Goal: Task Accomplishment & Management: Complete application form

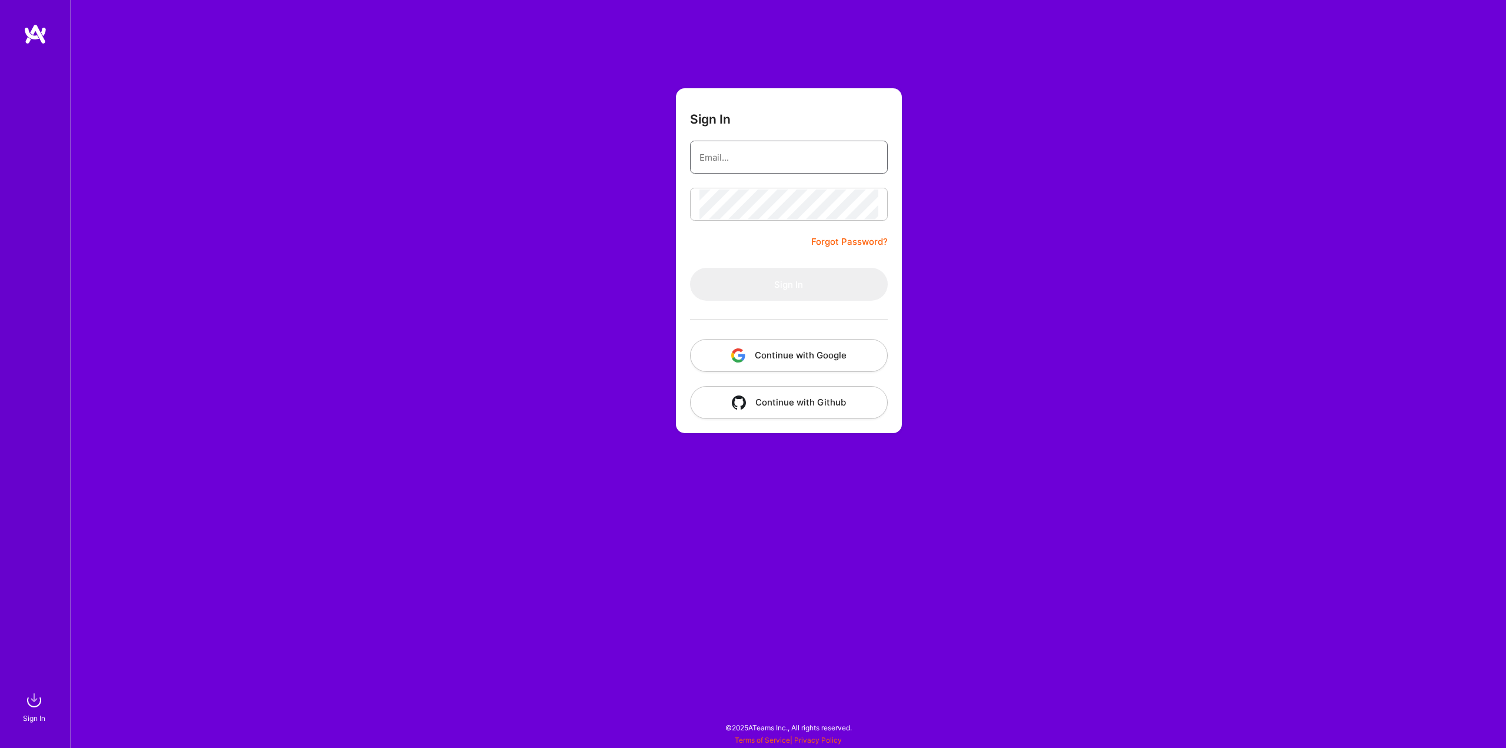
click at [776, 163] on input "email" at bounding box center [788, 157] width 179 height 30
click at [609, 219] on div "Sign In Forgot Password? Sign In Continue with Google Continue with Github" at bounding box center [788, 374] width 1435 height 748
click at [728, 344] on button "Continue with Google" at bounding box center [789, 355] width 198 height 33
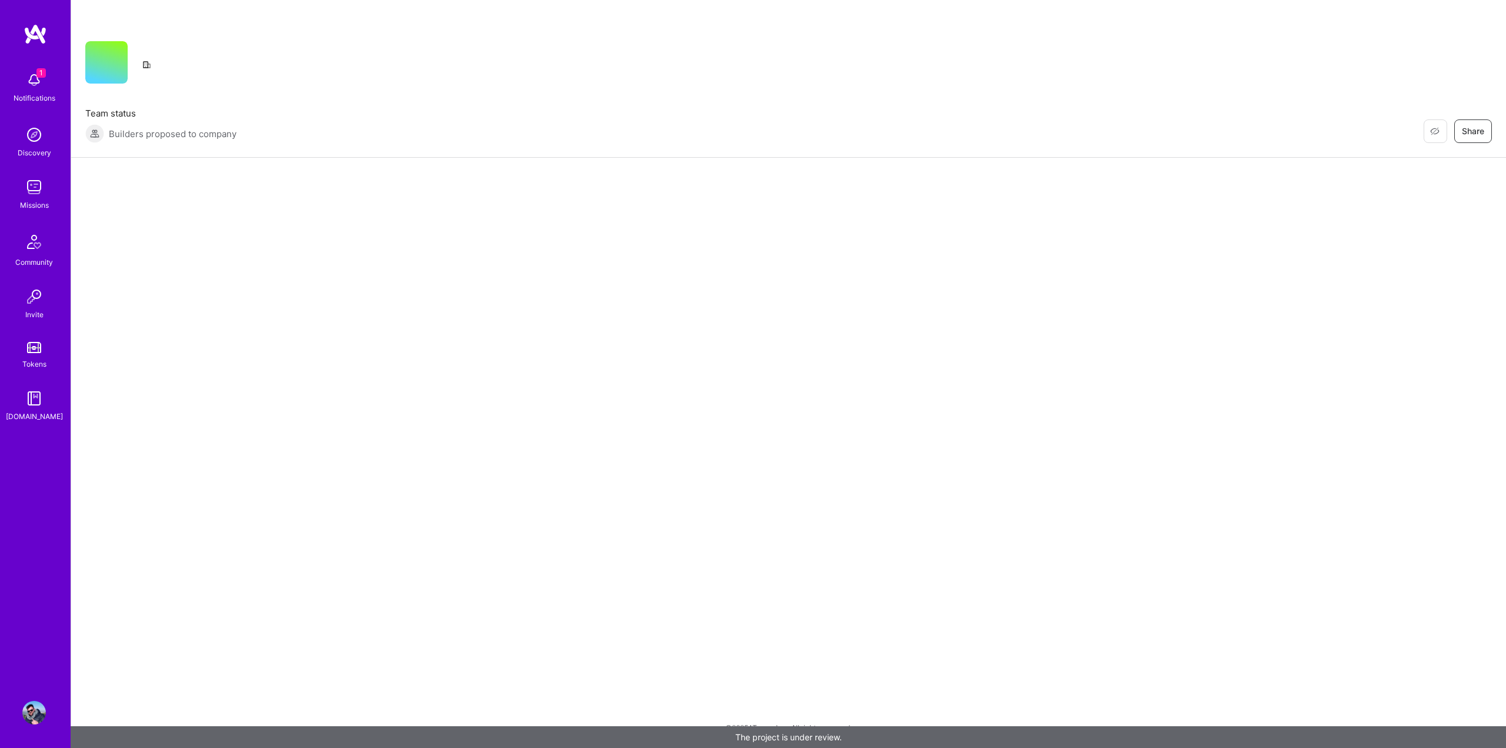
click at [29, 78] on img at bounding box center [34, 80] width 24 height 24
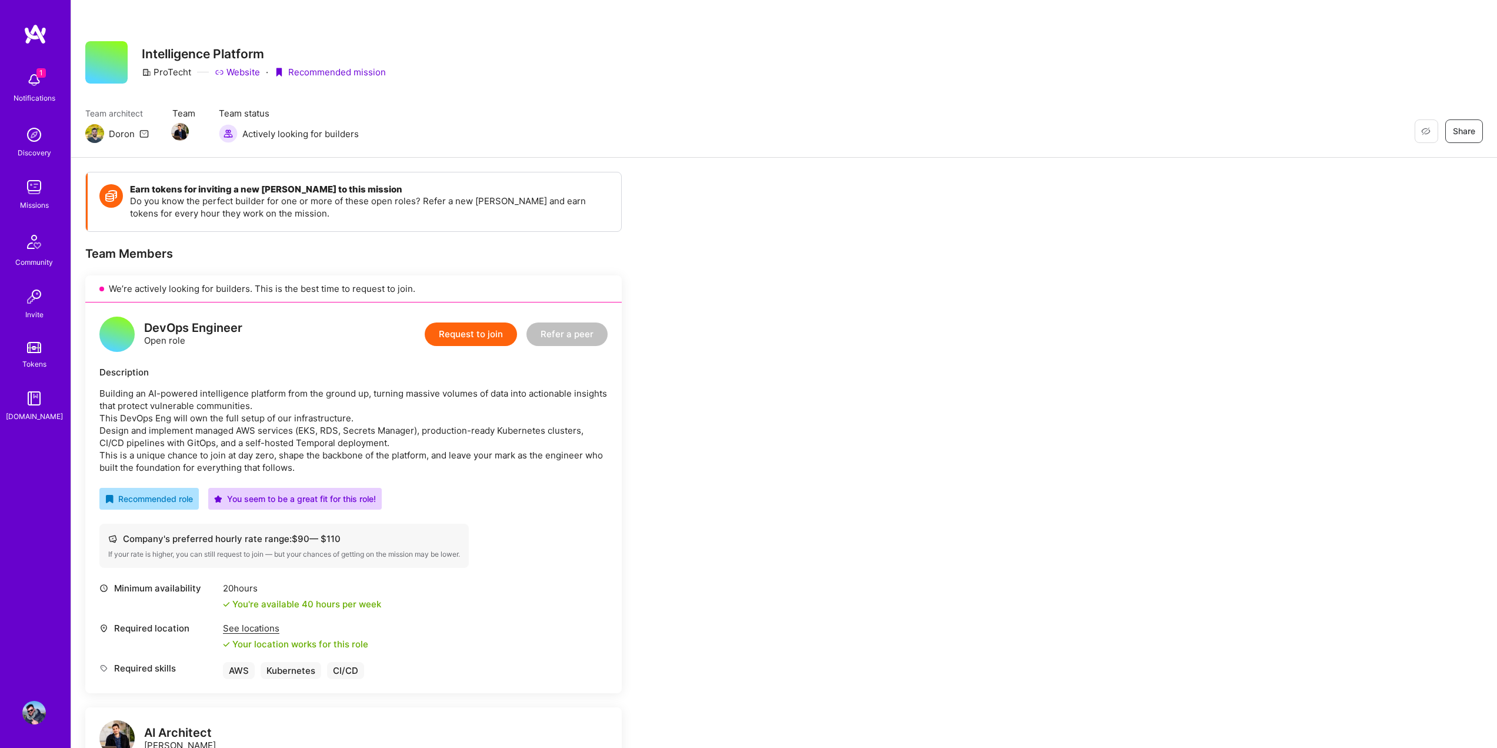
click at [487, 138] on div "1 1 Notifications Discovery Missions Community Invite Tokens [DOMAIN_NAME] Prof…" at bounding box center [748, 703] width 1497 height 1406
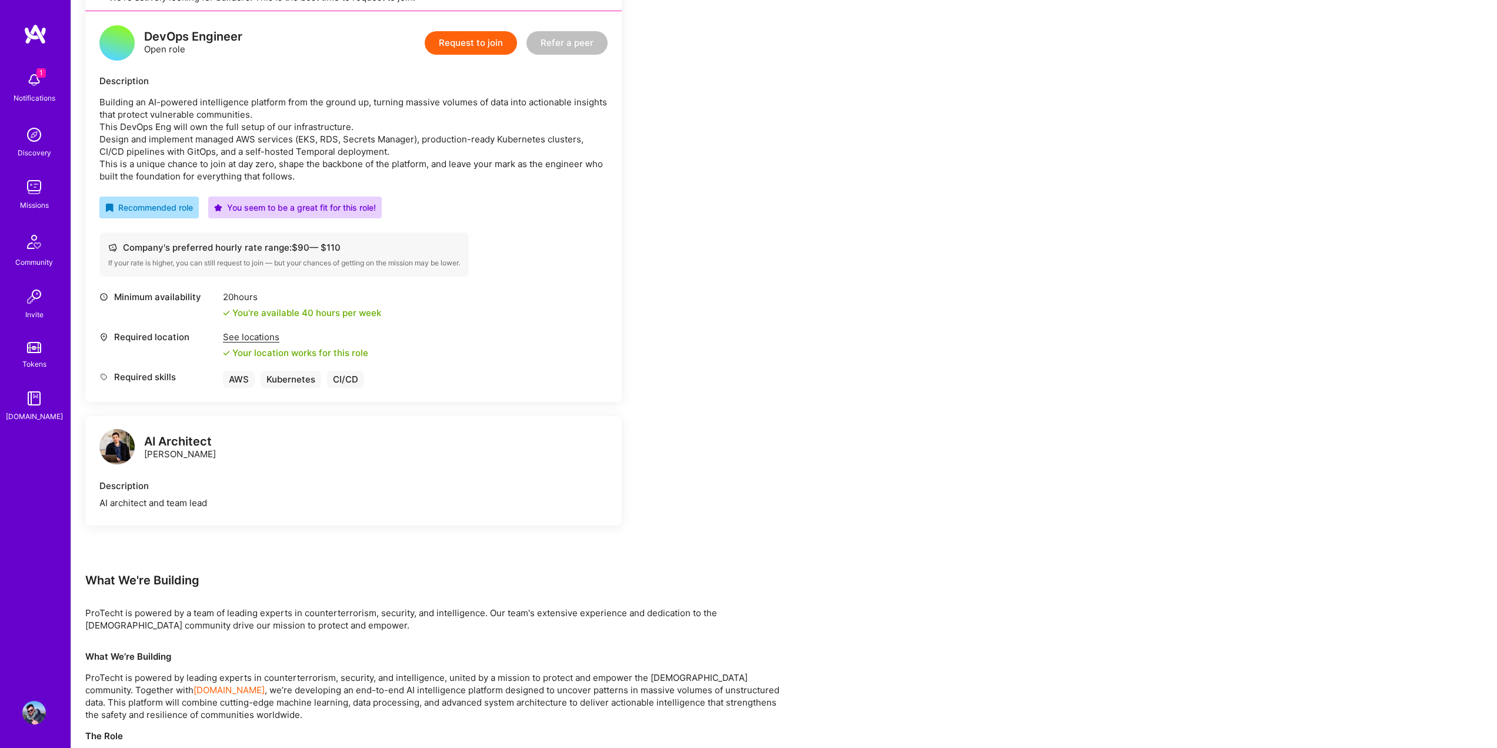
scroll to position [294, 0]
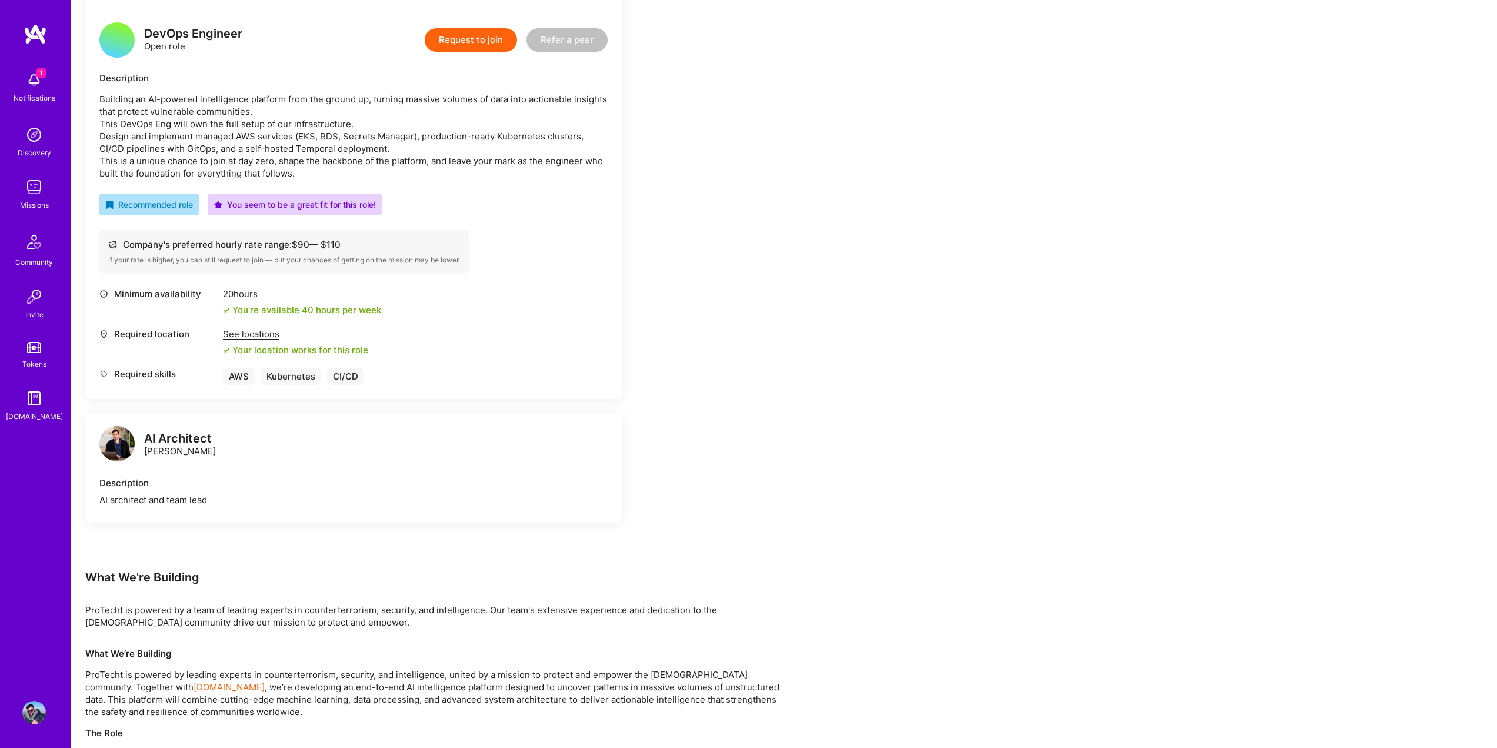
click at [115, 448] on img at bounding box center [116, 443] width 35 height 35
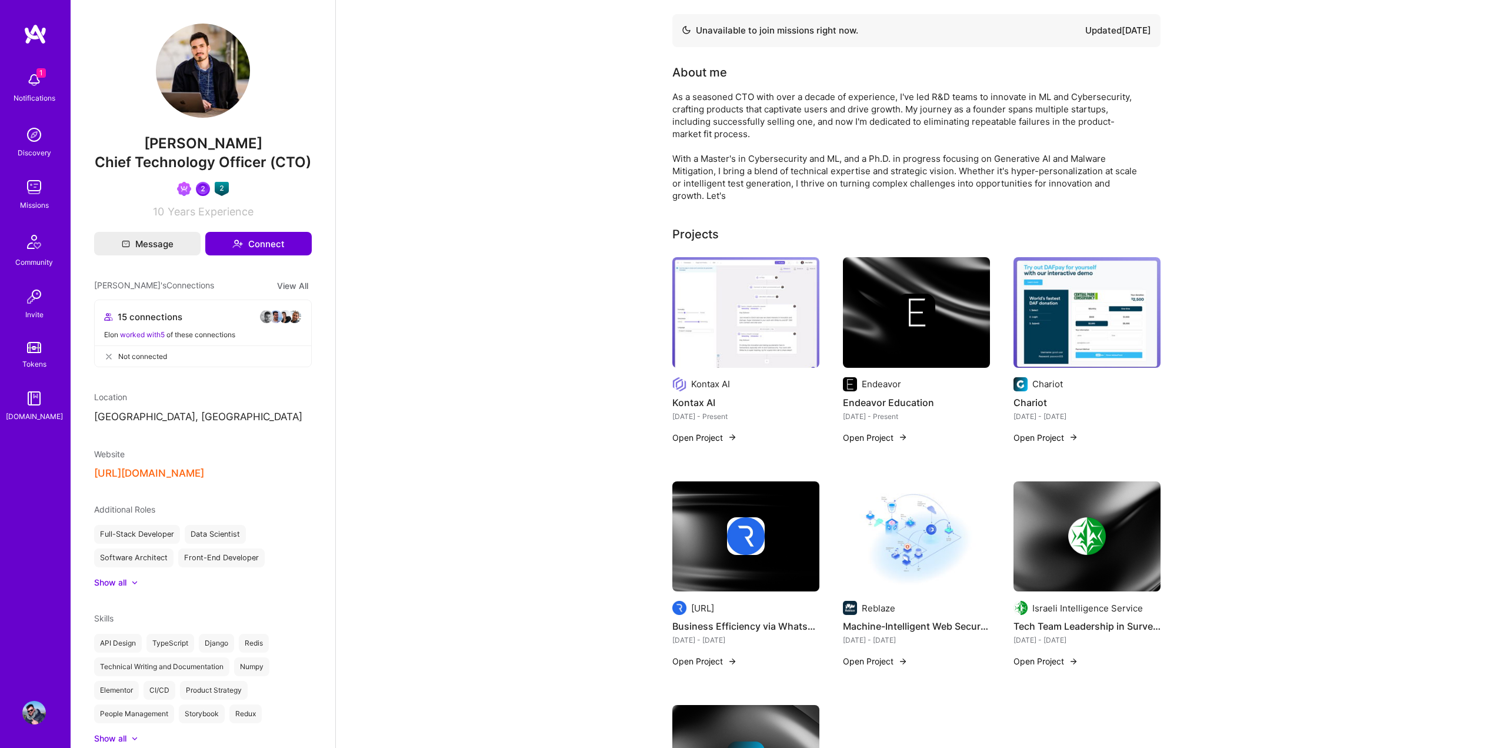
click at [183, 75] on img at bounding box center [203, 71] width 94 height 94
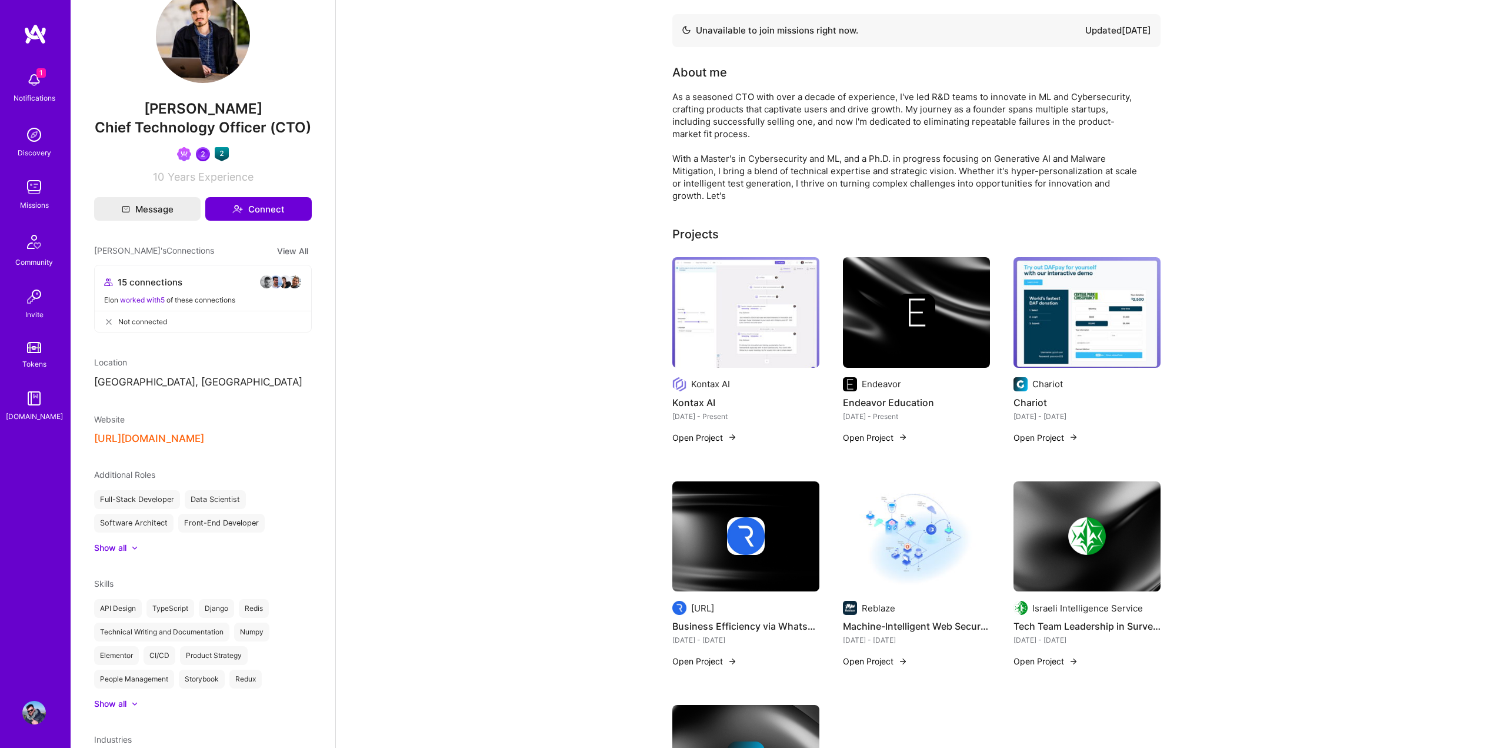
scroll to position [235, 0]
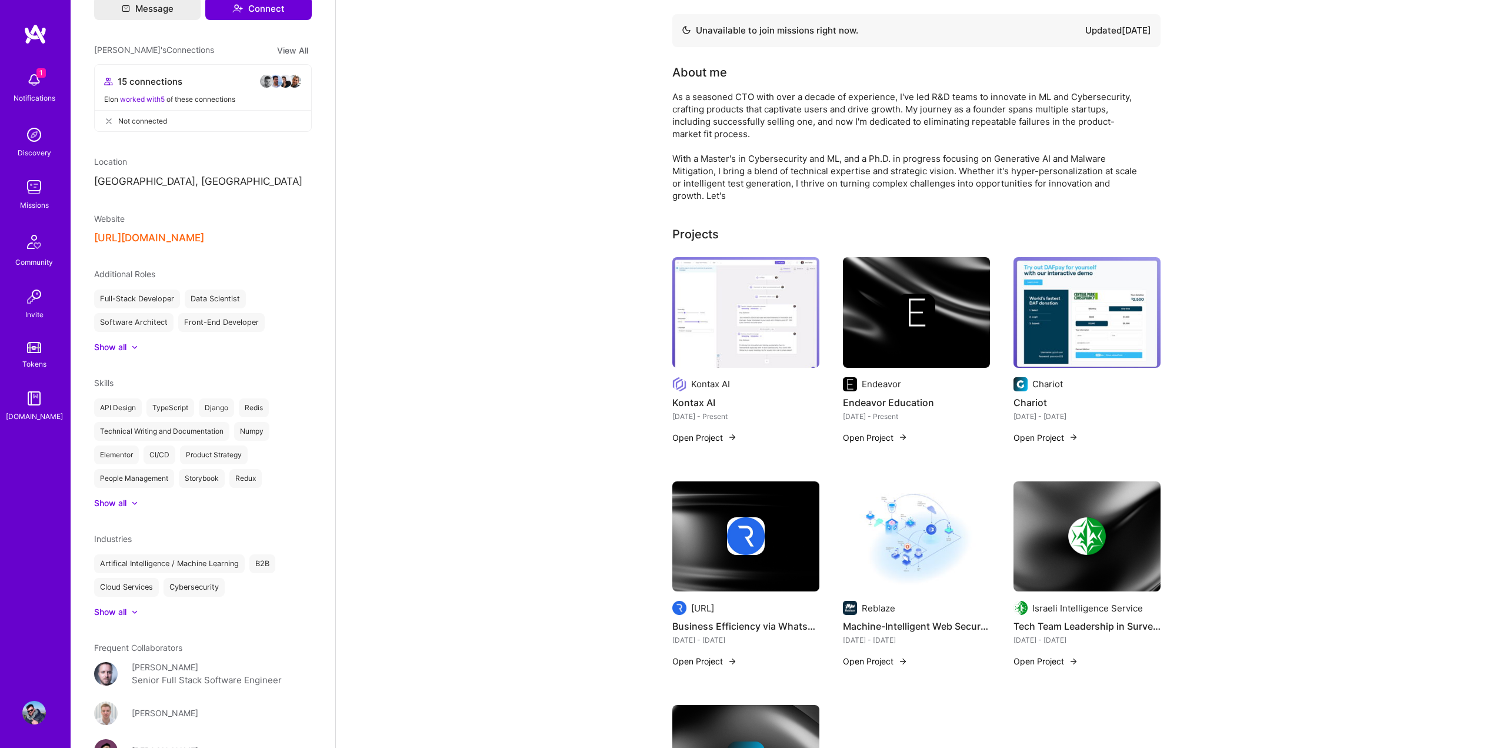
click at [131, 244] on button "[URL][DOMAIN_NAME]" at bounding box center [149, 238] width 110 height 12
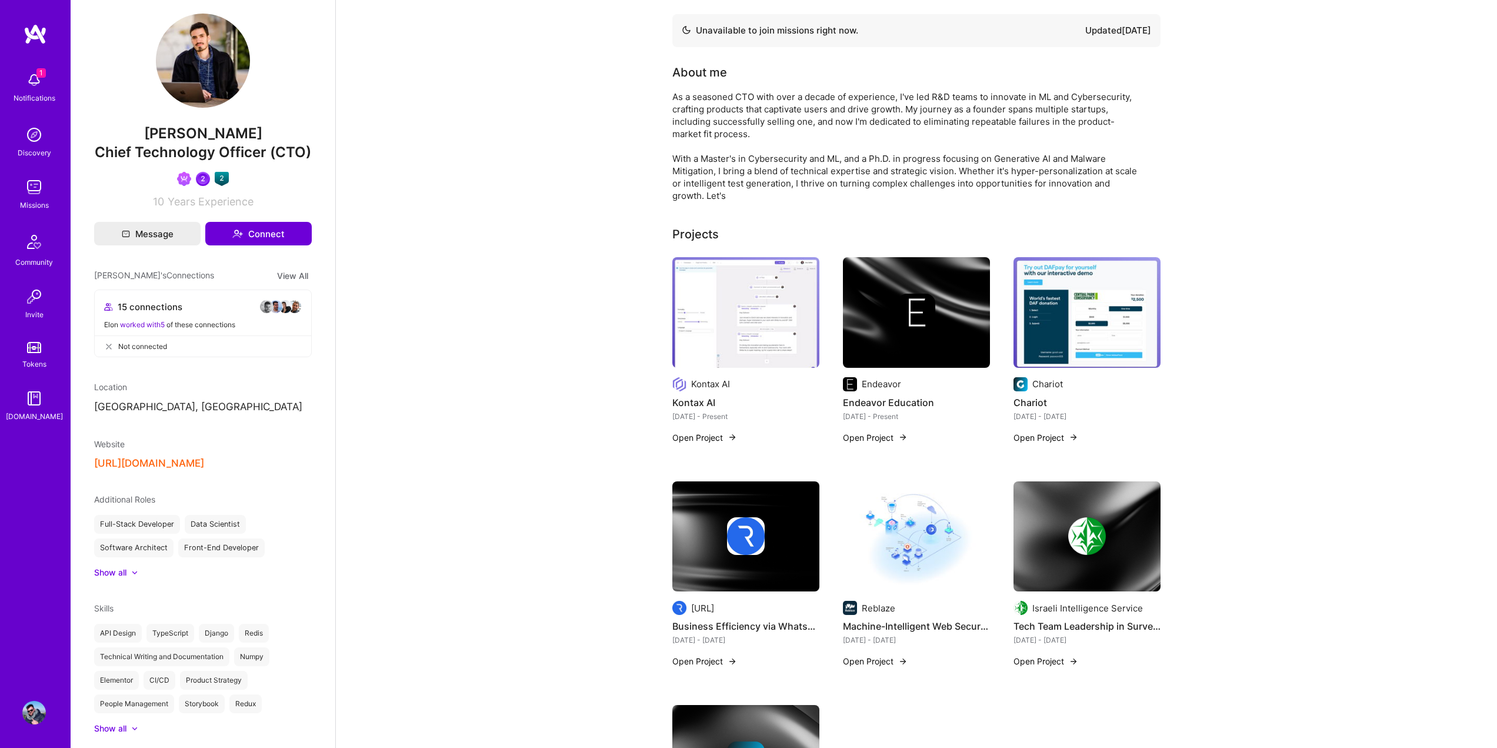
scroll to position [0, 0]
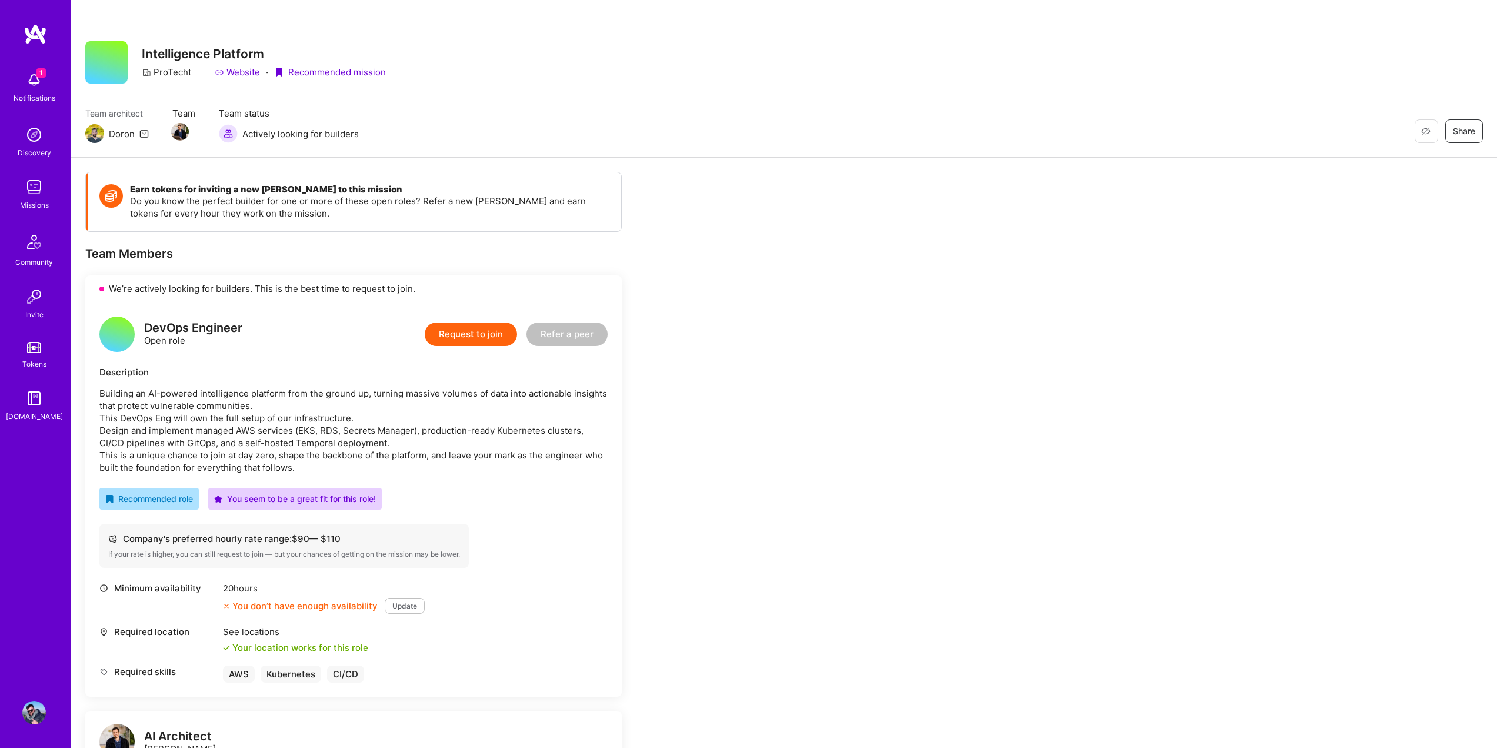
click at [475, 334] on button "Request to join" at bounding box center [471, 334] width 92 height 24
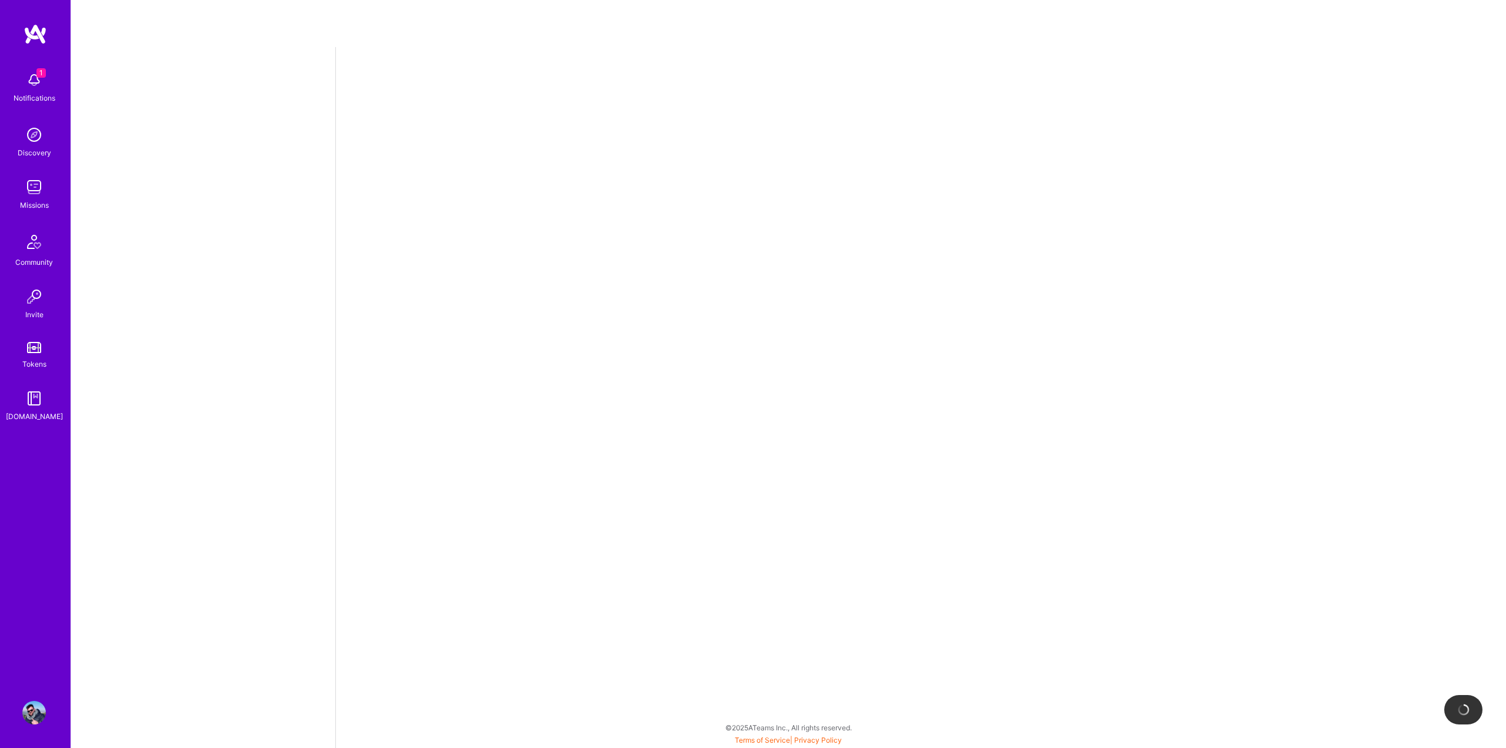
select select "US"
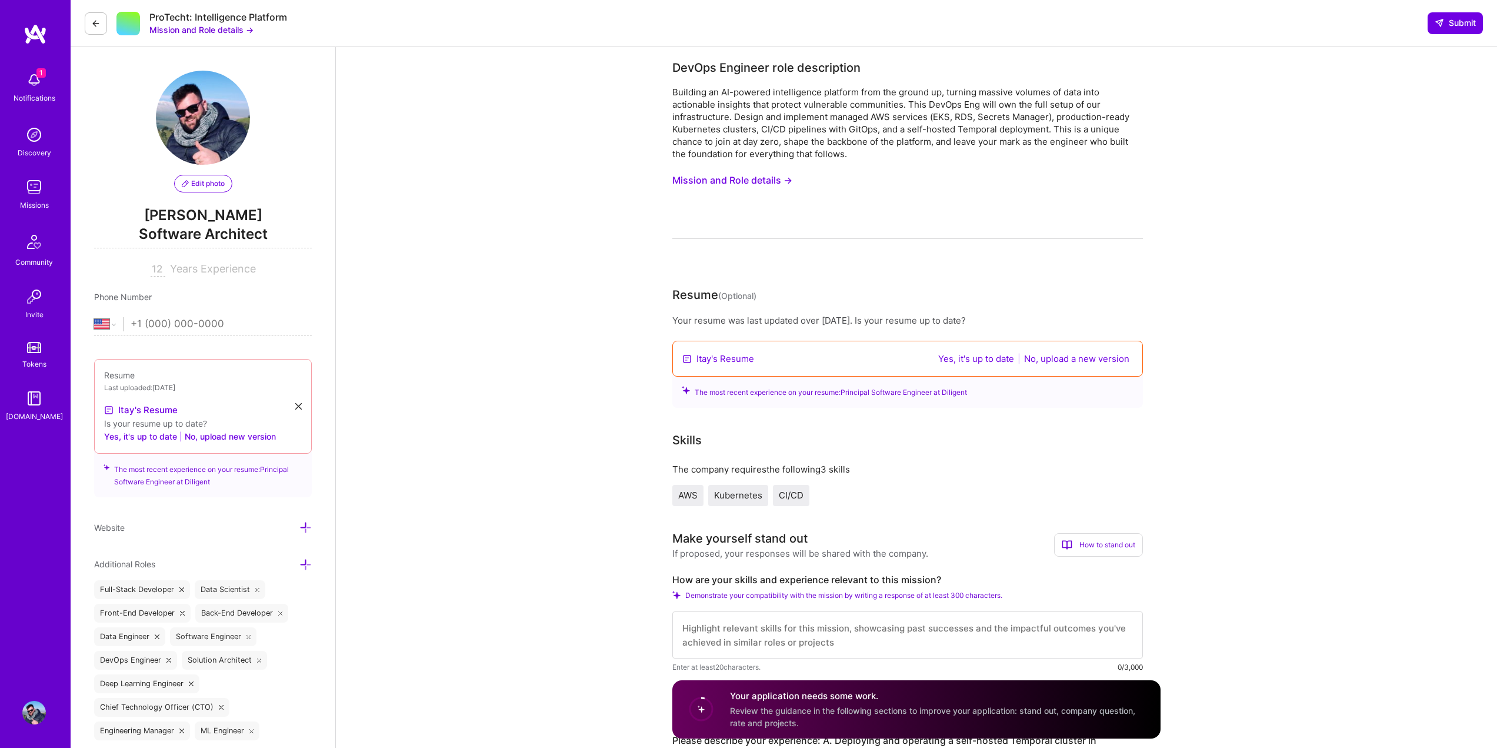
click at [729, 354] on link "Itay's Resume" at bounding box center [725, 358] width 58 height 12
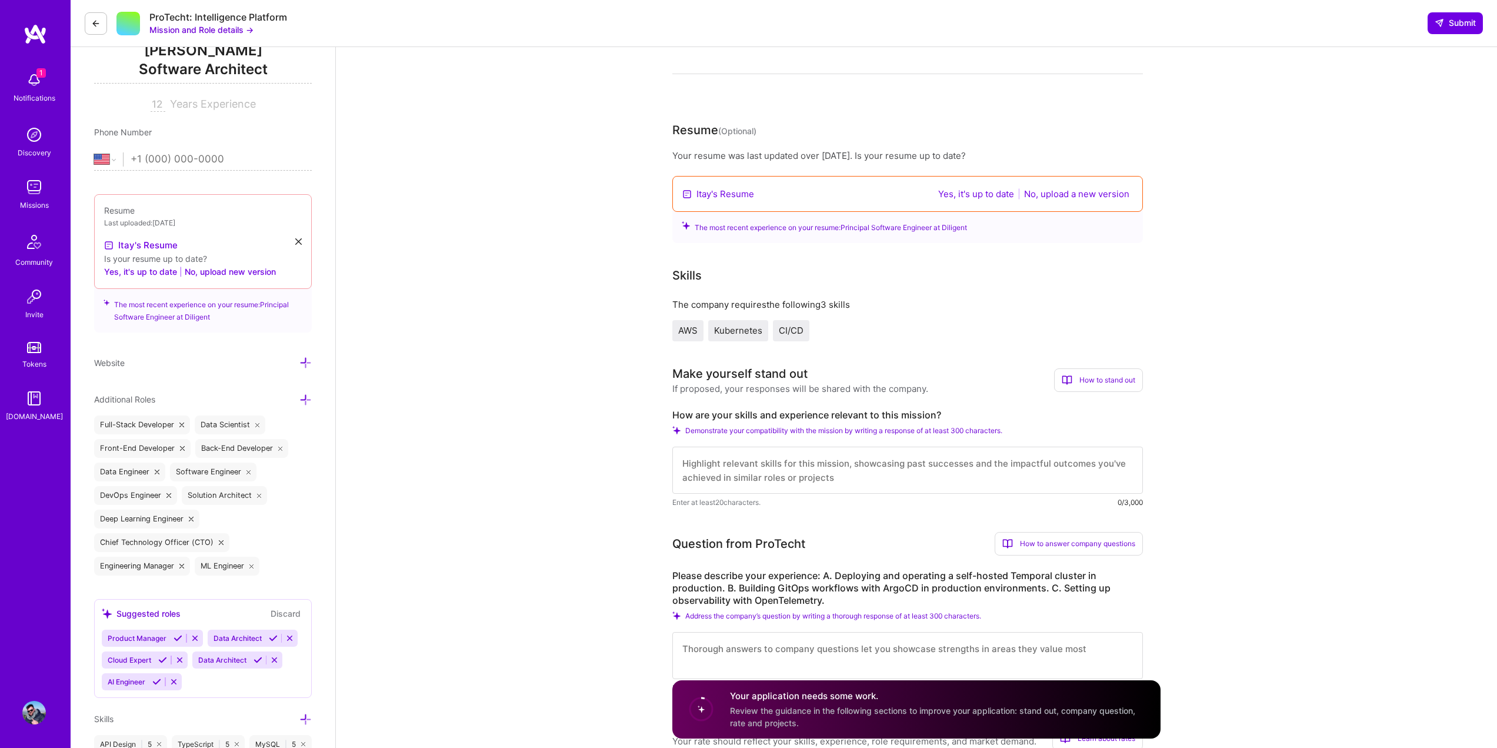
scroll to position [176, 0]
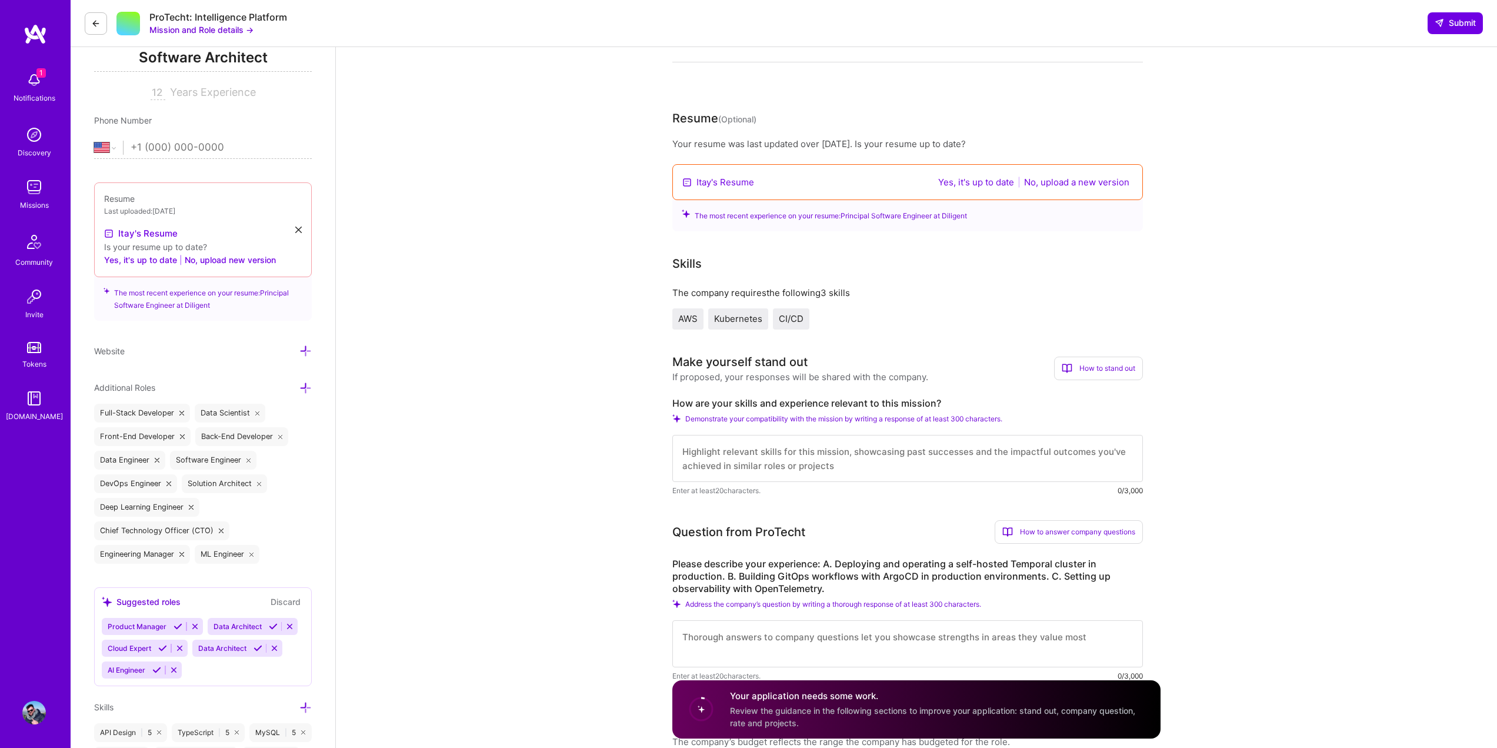
click at [968, 181] on button "Yes, it's up to date" at bounding box center [976, 182] width 83 height 14
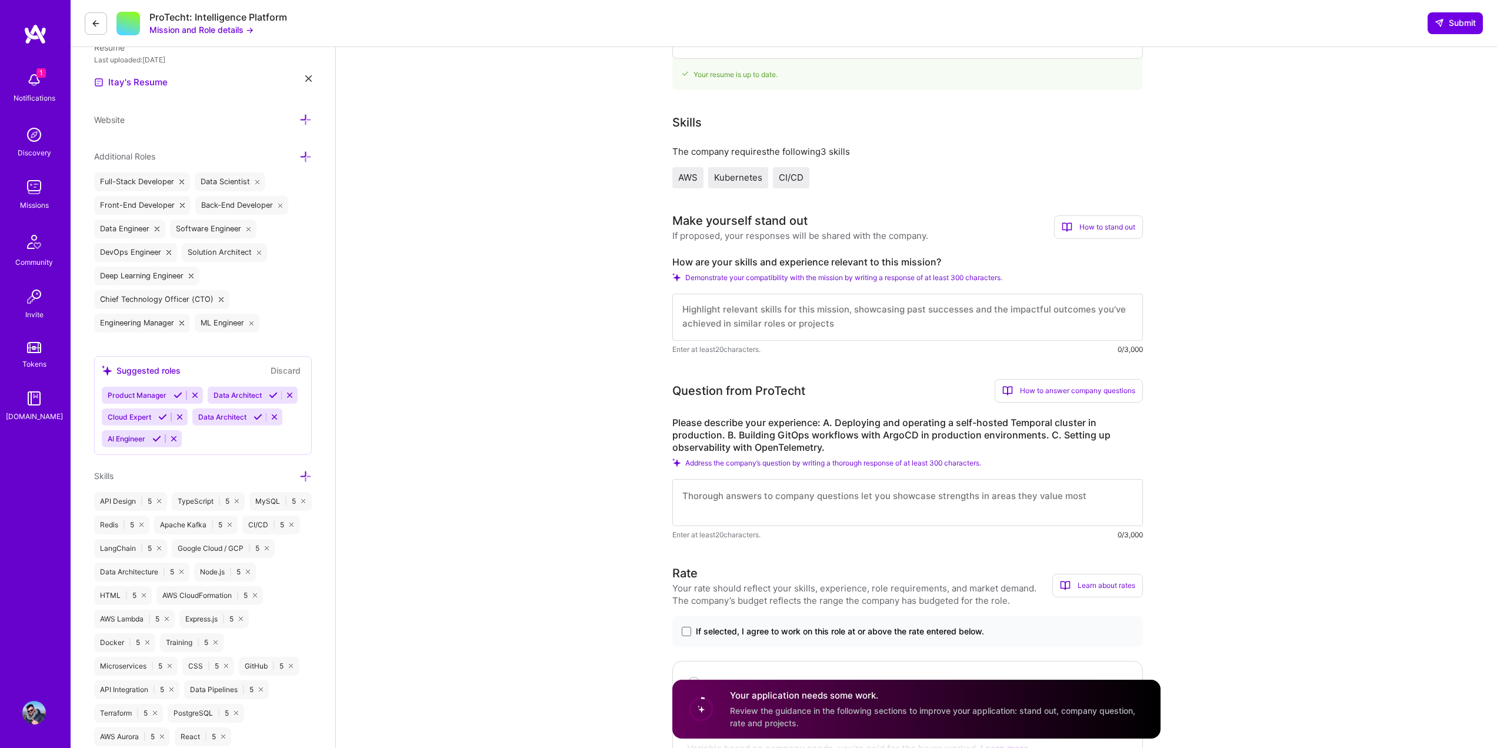
scroll to position [412, 0]
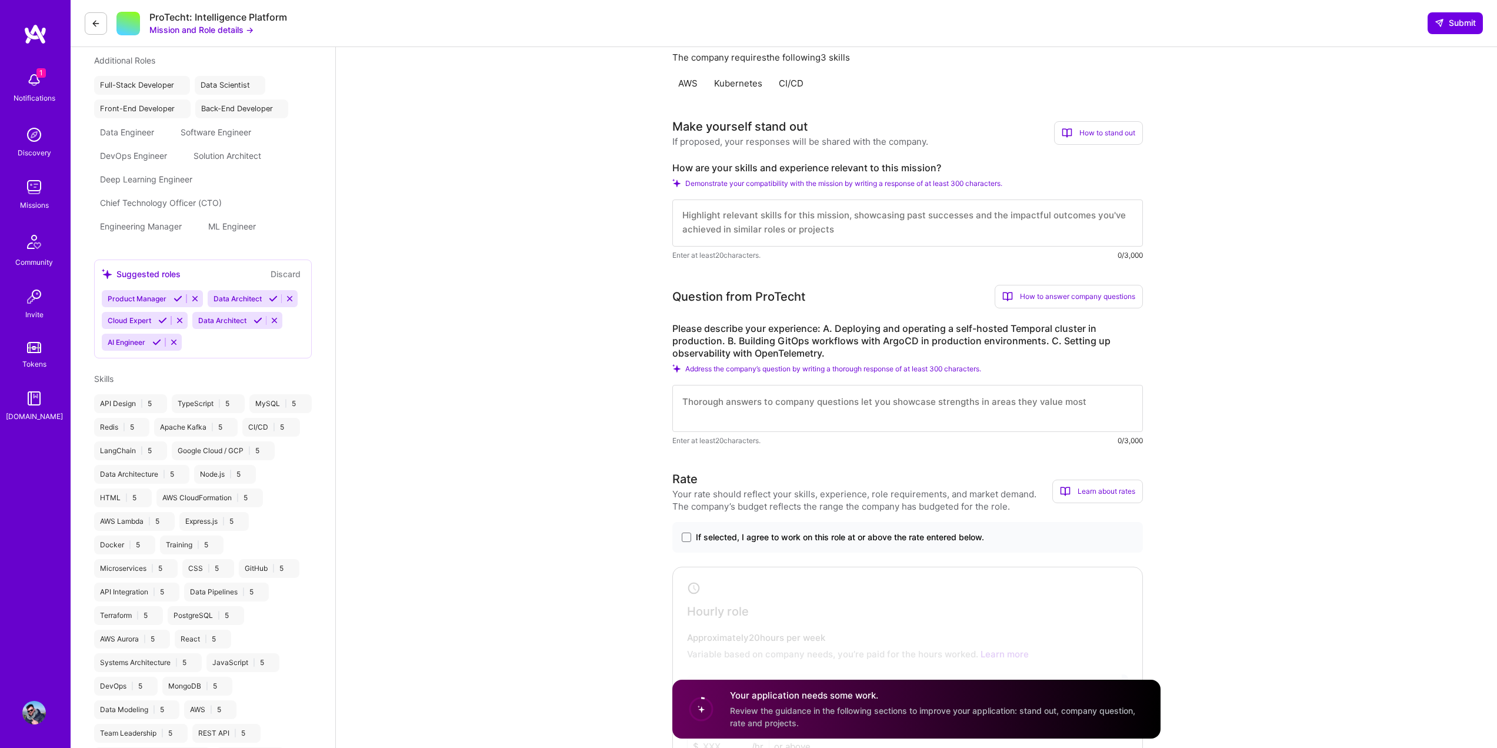
select select "US"
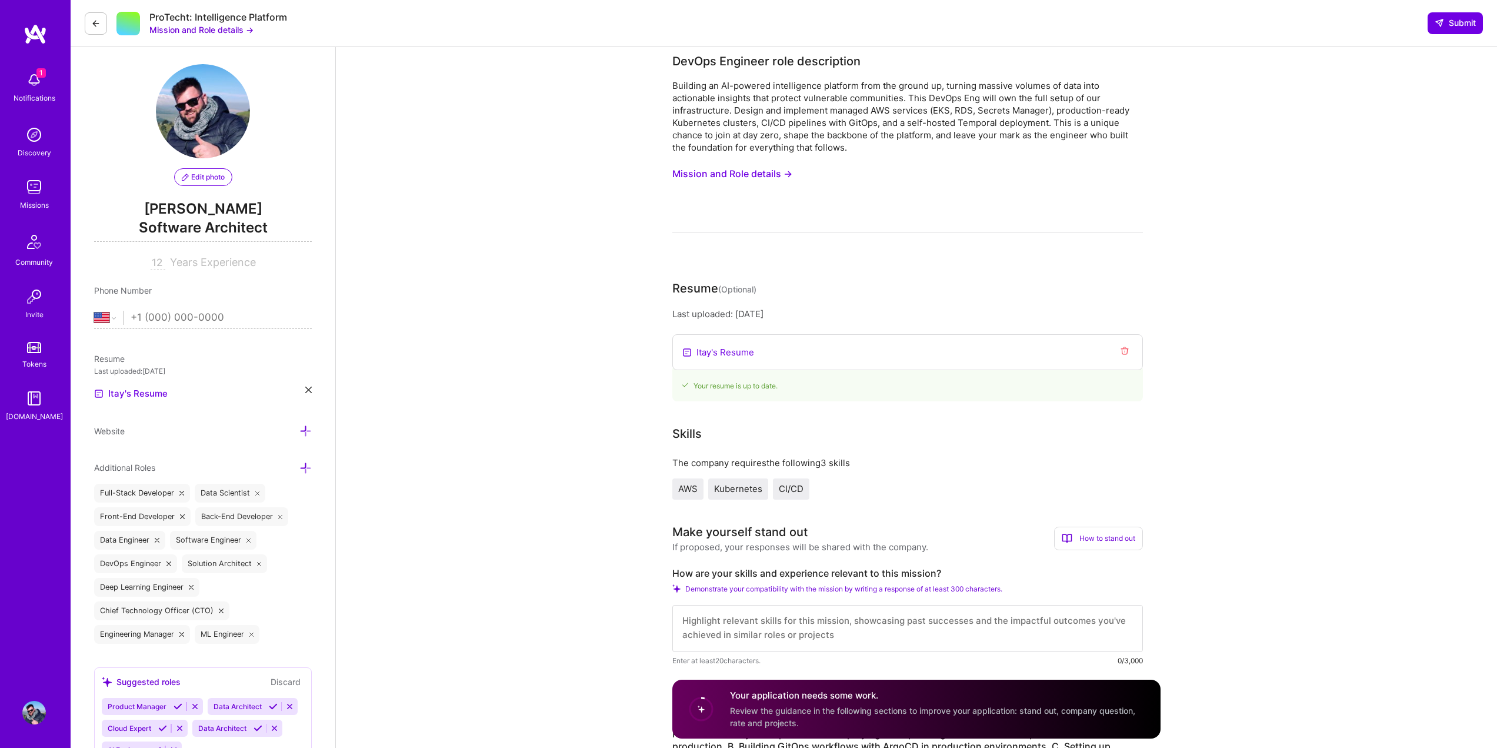
scroll to position [0, 0]
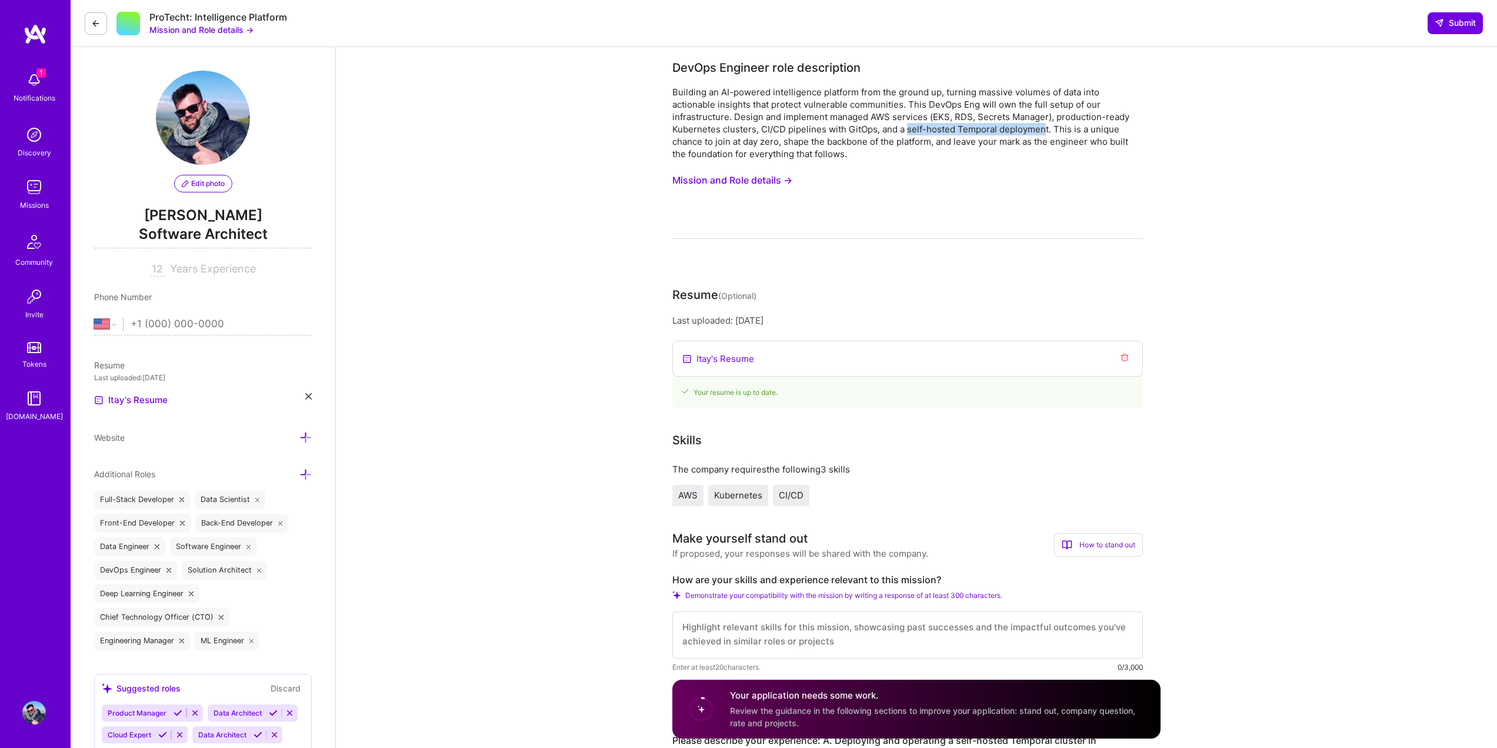
drag, startPoint x: 1045, startPoint y: 128, endPoint x: 906, endPoint y: 131, distance: 138.8
click at [906, 131] on div "Building an AI-powered intelligence platform from the ground up, turning massiv…" at bounding box center [907, 123] width 471 height 74
click at [922, 128] on div "Building an AI-powered intelligence platform from the ground up, turning massiv…" at bounding box center [907, 123] width 471 height 74
